Goal: Book appointment/travel/reservation

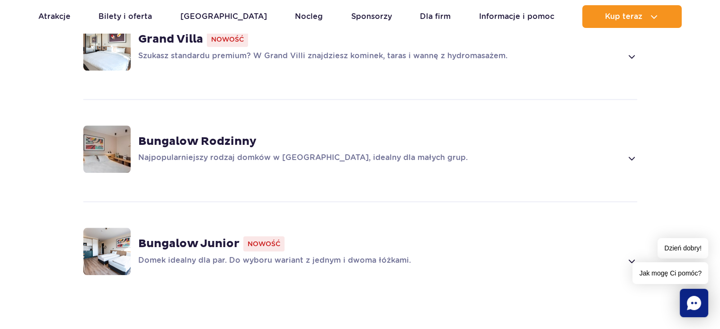
scroll to position [804, 0]
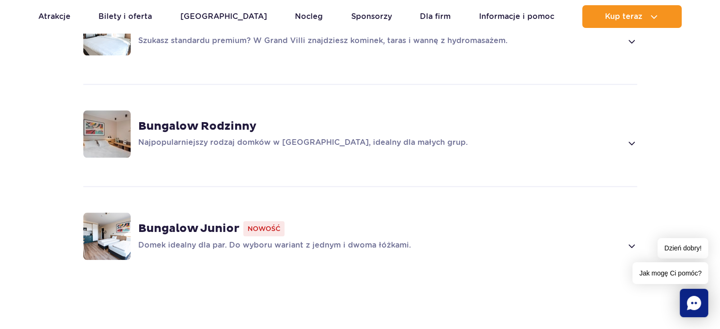
click at [210, 124] on strong "Bungalow Rodzinny" at bounding box center [197, 126] width 118 height 14
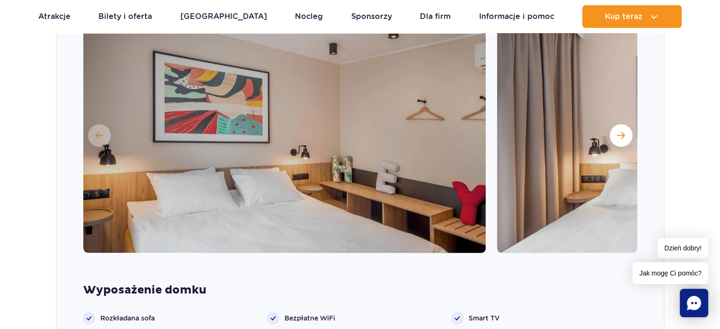
scroll to position [1033, 0]
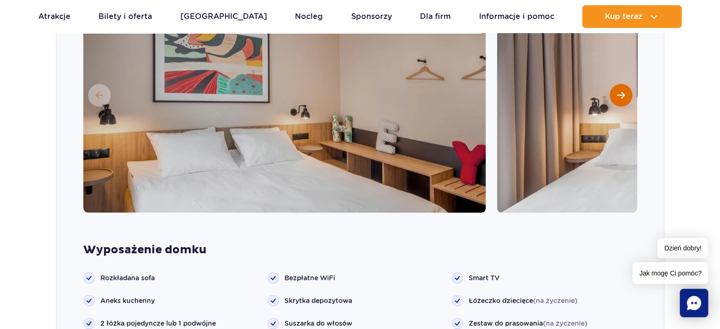
click at [623, 97] on span "Następny slajd" at bounding box center [621, 95] width 8 height 9
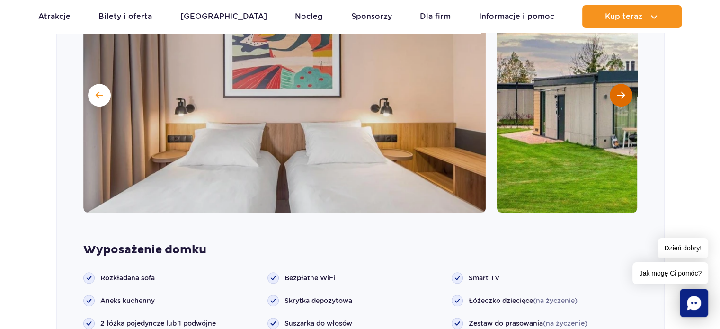
click at [623, 97] on span "Następny slajd" at bounding box center [621, 95] width 8 height 9
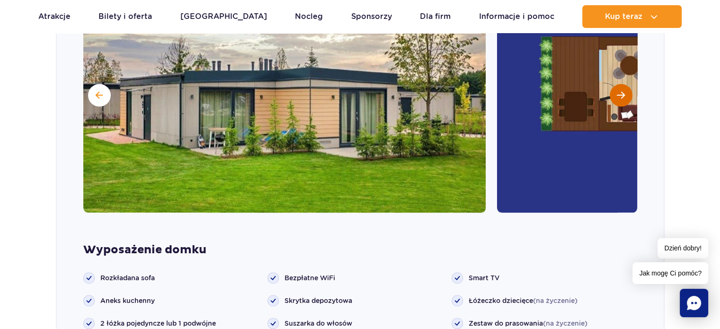
click at [623, 97] on span "Następny slajd" at bounding box center [621, 95] width 8 height 9
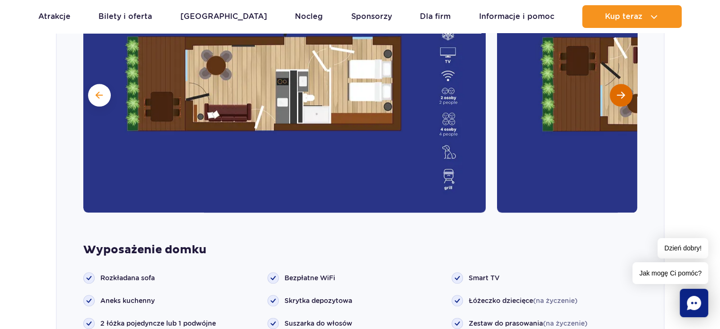
click at [623, 97] on span "Następny slajd" at bounding box center [621, 95] width 8 height 9
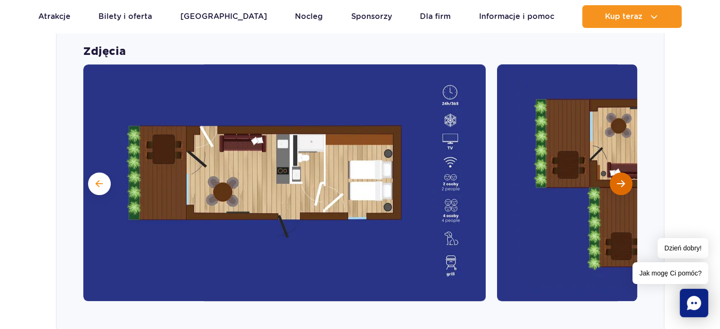
scroll to position [938, 0]
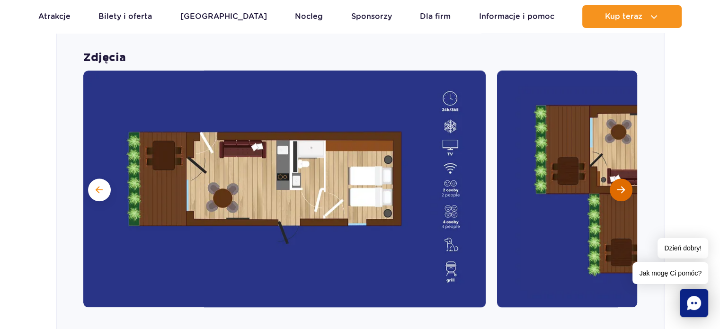
click at [620, 185] on span "Następny slajd" at bounding box center [621, 189] width 8 height 9
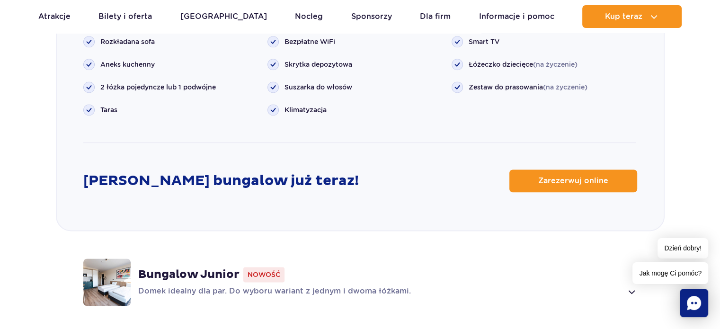
scroll to position [1269, 0]
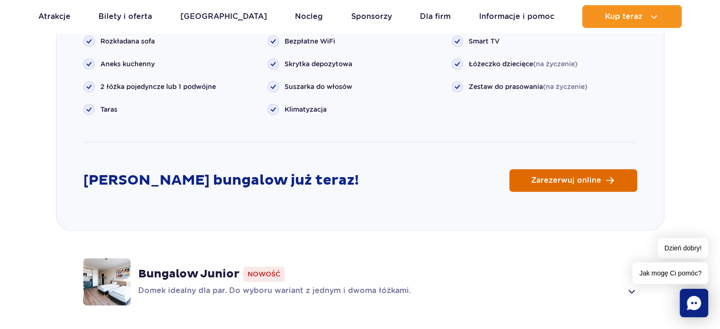
click at [562, 177] on span "Zarezerwuj online" at bounding box center [566, 181] width 70 height 8
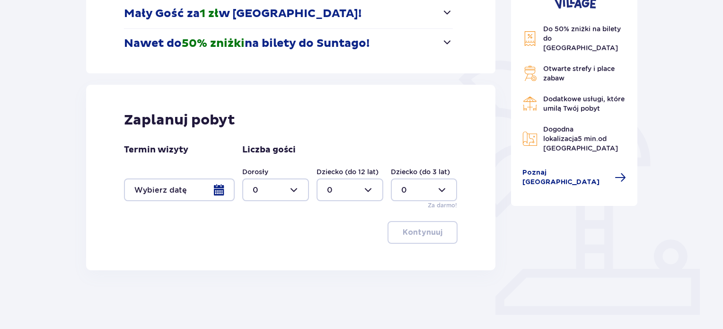
scroll to position [189, 0]
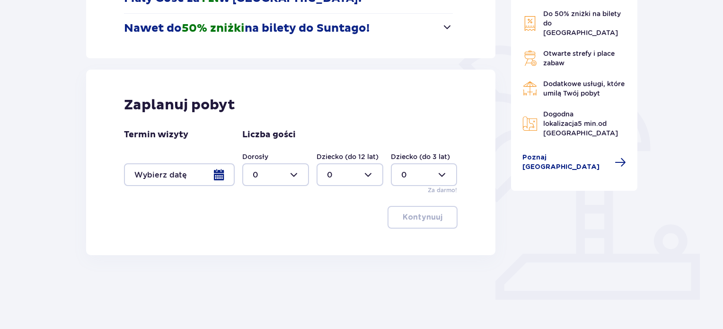
click at [193, 174] on div at bounding box center [179, 174] width 111 height 23
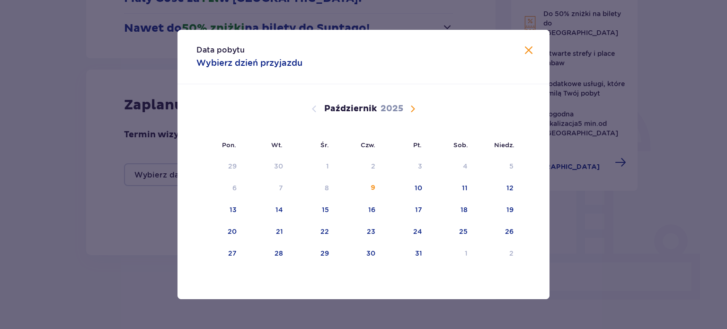
click at [413, 107] on span "Następny miesiąc" at bounding box center [412, 108] width 11 height 11
click at [408, 110] on span "Następny miesiąc" at bounding box center [412, 108] width 11 height 11
click at [408, 106] on span "Następny miesiąc" at bounding box center [412, 108] width 11 height 11
click at [313, 111] on span "Poprzedni miesiąc" at bounding box center [314, 108] width 11 height 11
click at [235, 254] on div "29" at bounding box center [231, 252] width 9 height 9
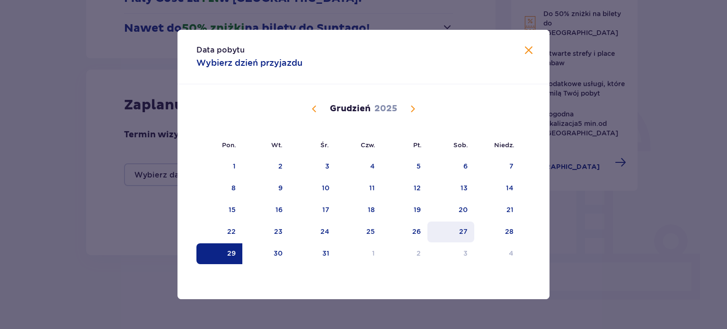
click at [464, 227] on div "27" at bounding box center [463, 231] width 9 height 9
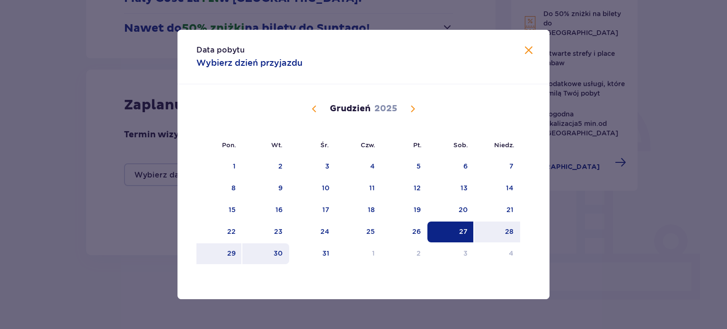
click at [279, 253] on div "30" at bounding box center [278, 252] width 9 height 9
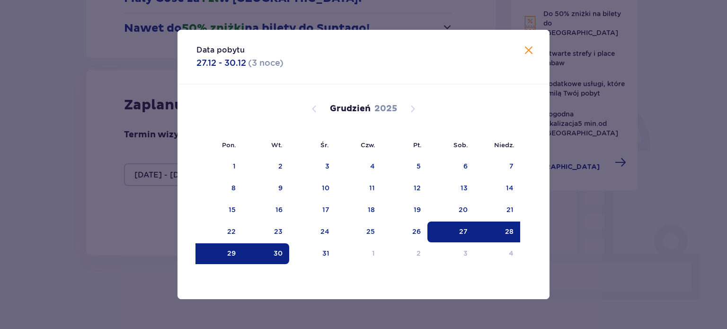
type input "[DATE] - [DATE]"
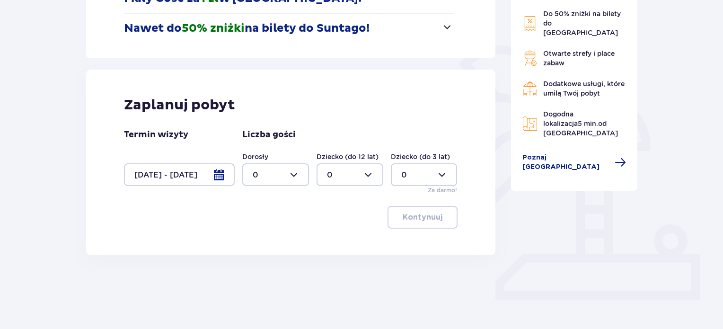
click at [293, 173] on div at bounding box center [275, 174] width 67 height 23
click at [263, 244] on div "2" at bounding box center [276, 243] width 46 height 10
type input "2"
click at [336, 180] on div at bounding box center [350, 174] width 67 height 23
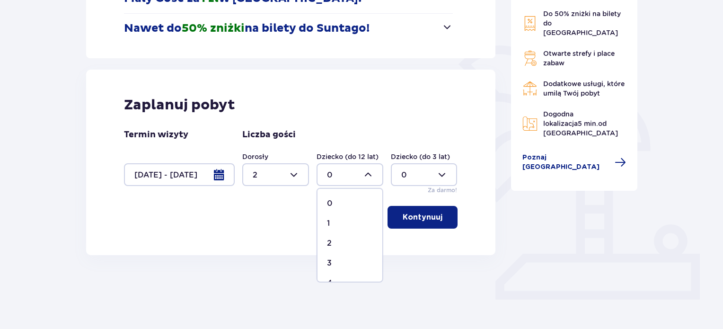
click at [335, 218] on div "1" at bounding box center [350, 223] width 46 height 10
type input "1"
click at [416, 208] on button "Kontynuuj" at bounding box center [423, 217] width 70 height 23
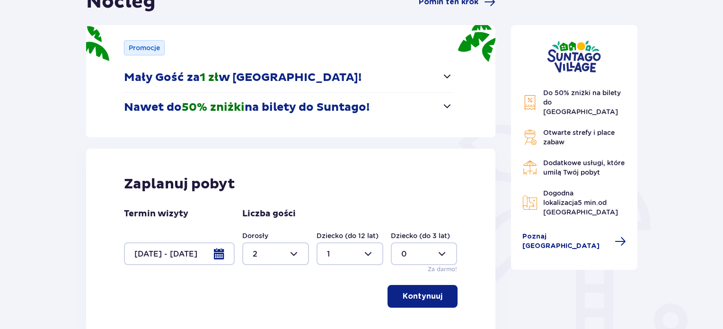
scroll to position [394, 0]
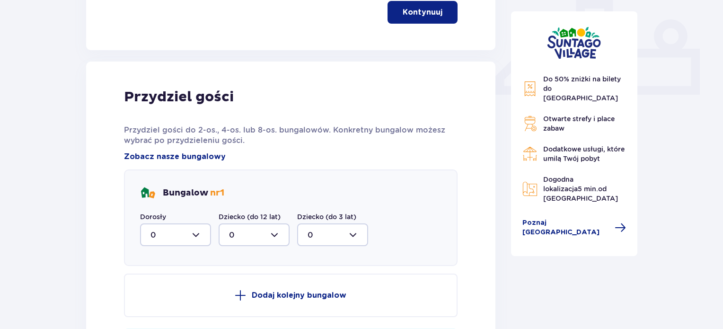
click at [187, 243] on div at bounding box center [175, 234] width 71 height 23
click at [44, 246] on div "Nocleg Pomiń ten krok Promocje Mały Gość za 1 zł w [GEOGRAPHIC_DATA]! Noc za zł…" at bounding box center [361, 76] width 723 height 793
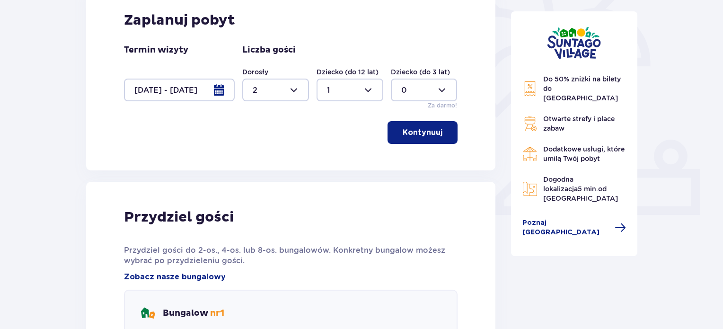
scroll to position [110, 0]
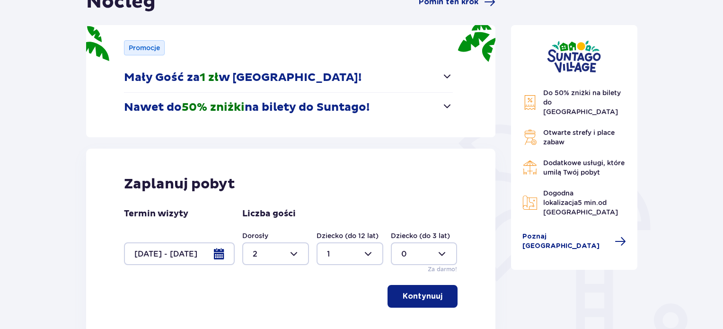
click at [420, 292] on p "Kontynuuj" at bounding box center [423, 296] width 40 height 10
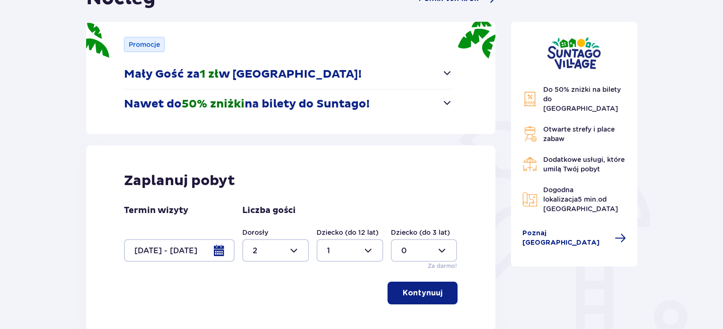
scroll to position [16, 0]
